Goal: Browse casually

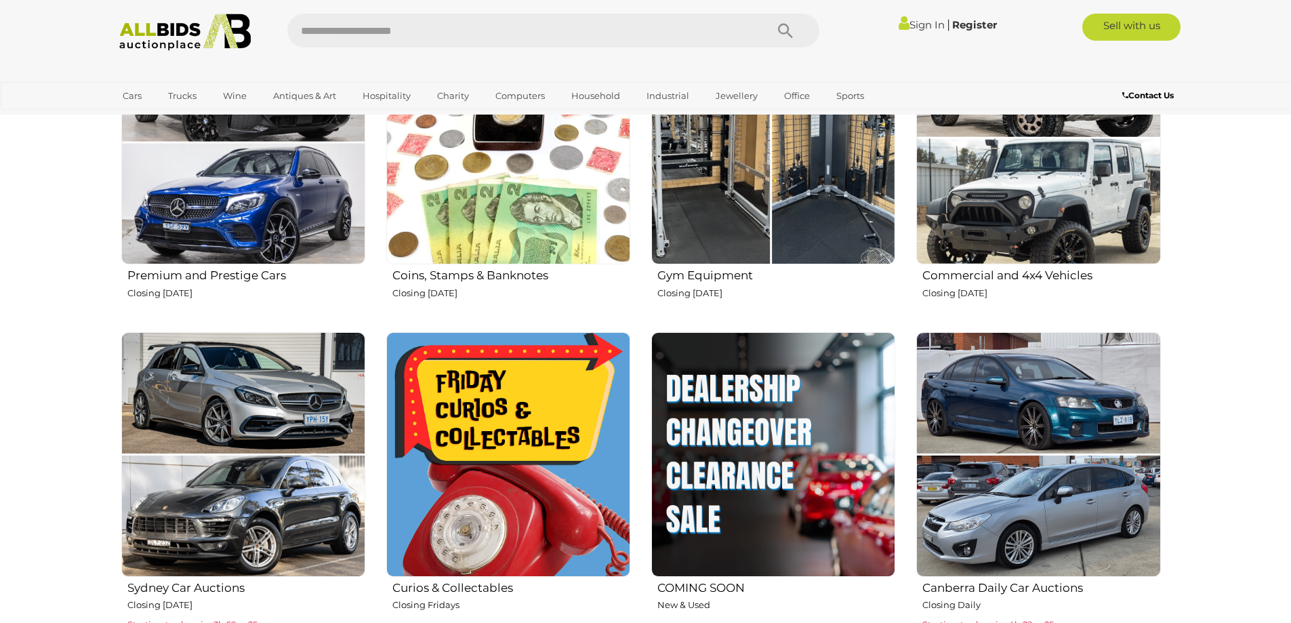
scroll to position [678, 0]
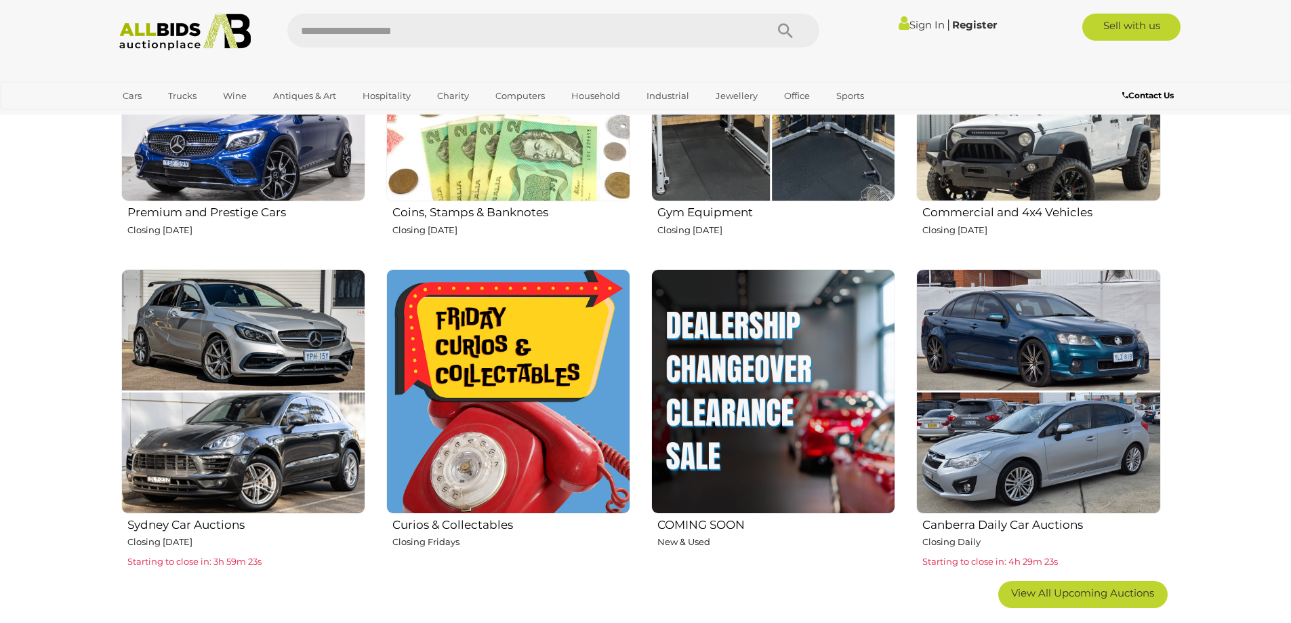
click at [536, 440] on img at bounding box center [508, 391] width 244 height 244
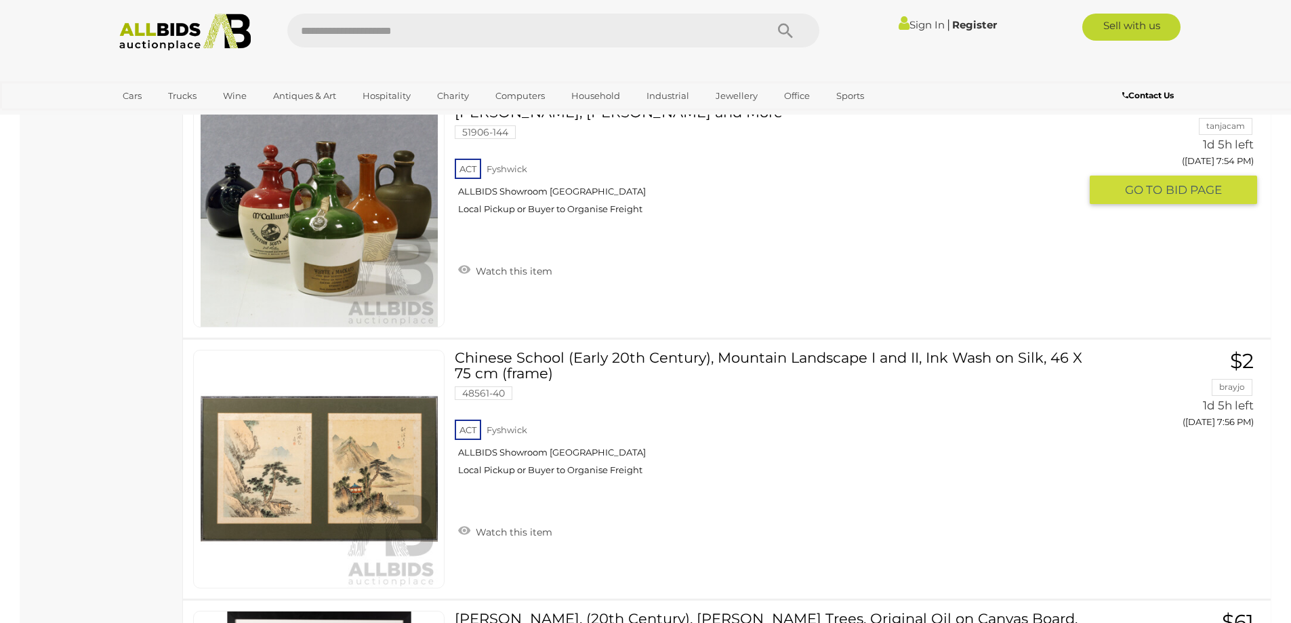
scroll to position [11586, 0]
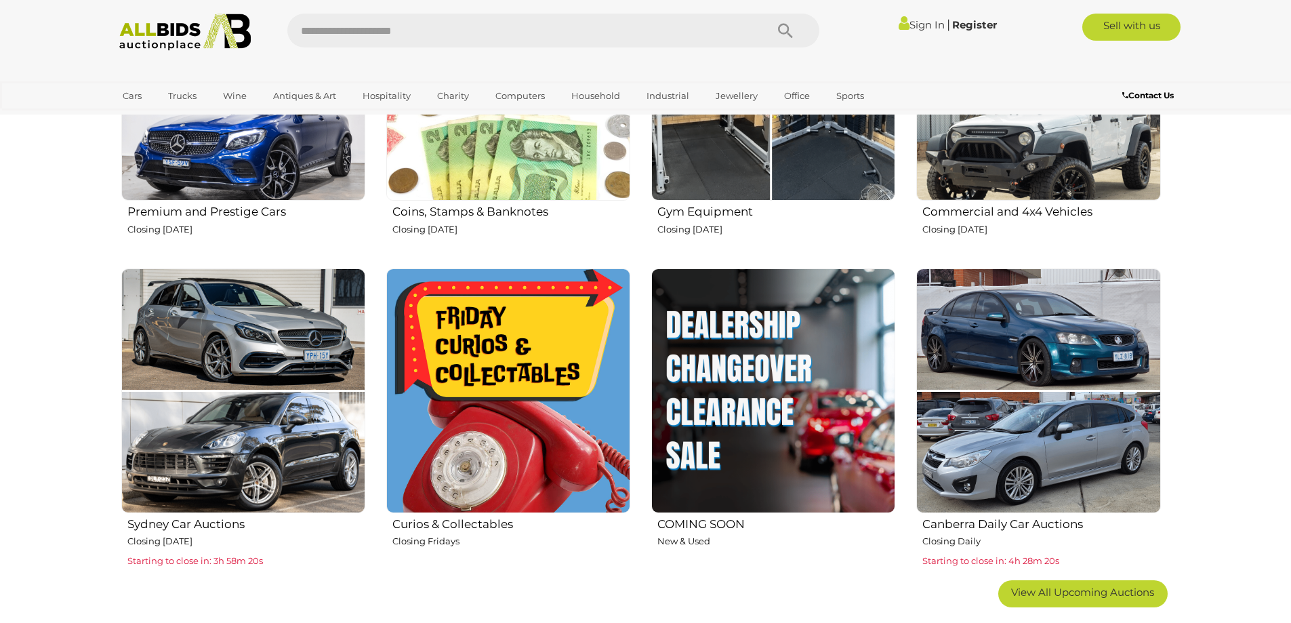
scroll to position [678, 0]
click at [1045, 415] on img at bounding box center [1038, 391] width 244 height 244
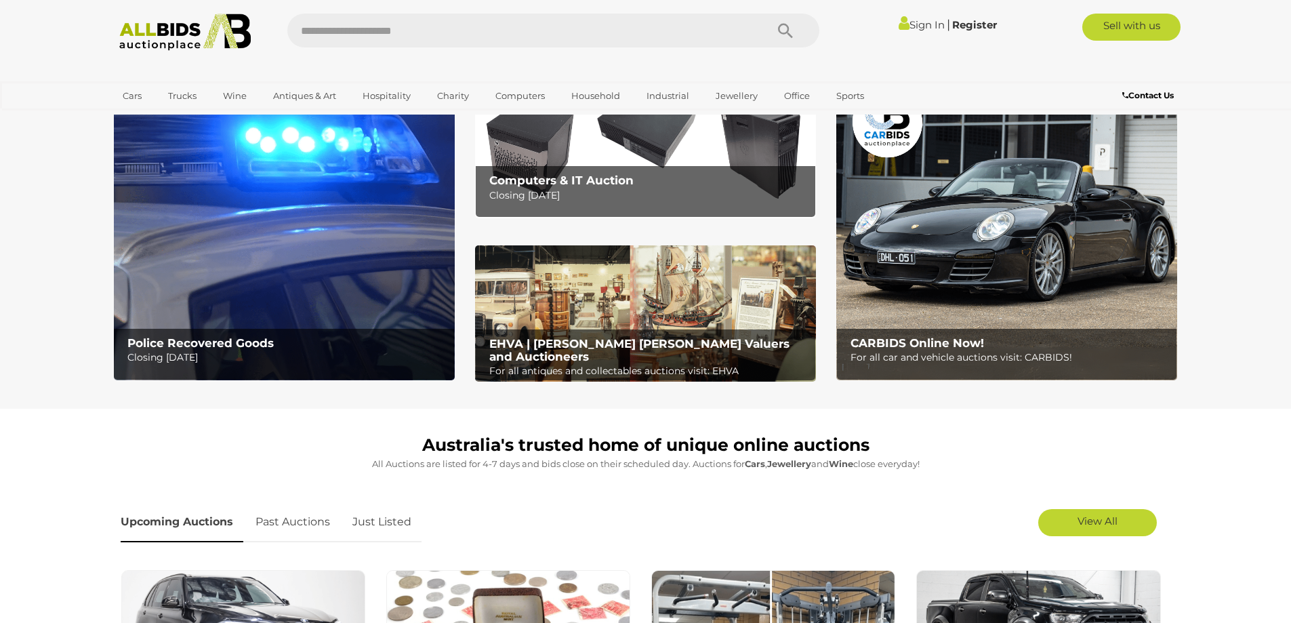
scroll to position [0, 0]
